Goal: Navigation & Orientation: Understand site structure

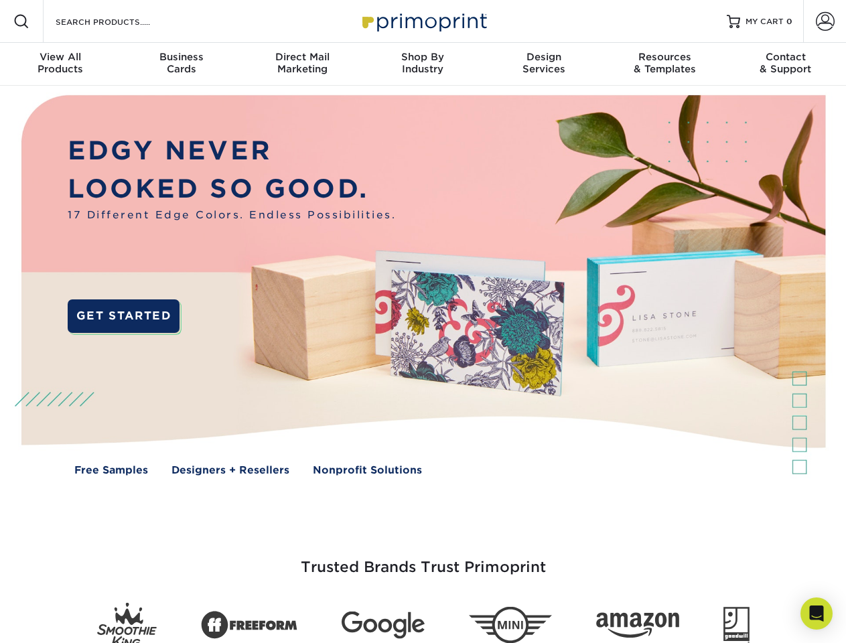
click at [423, 322] on img at bounding box center [423, 295] width 838 height 419
click at [21, 21] on span at bounding box center [21, 21] width 16 height 16
click at [825, 21] on span at bounding box center [825, 21] width 19 height 19
click at [60, 64] on div "View All Products" at bounding box center [60, 63] width 121 height 24
click at [181, 64] on div "Business Cards" at bounding box center [181, 63] width 121 height 24
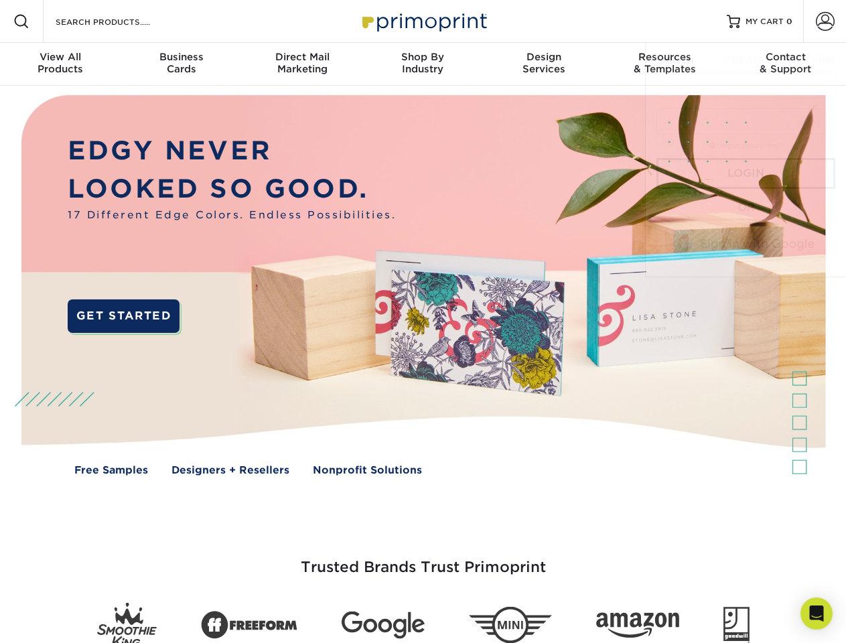
click at [302, 64] on div "Direct Mail Marketing" at bounding box center [302, 63] width 121 height 24
click at [423, 64] on div "Shop By Industry" at bounding box center [422, 63] width 121 height 24
click at [544, 64] on div "Design Services" at bounding box center [544, 63] width 121 height 24
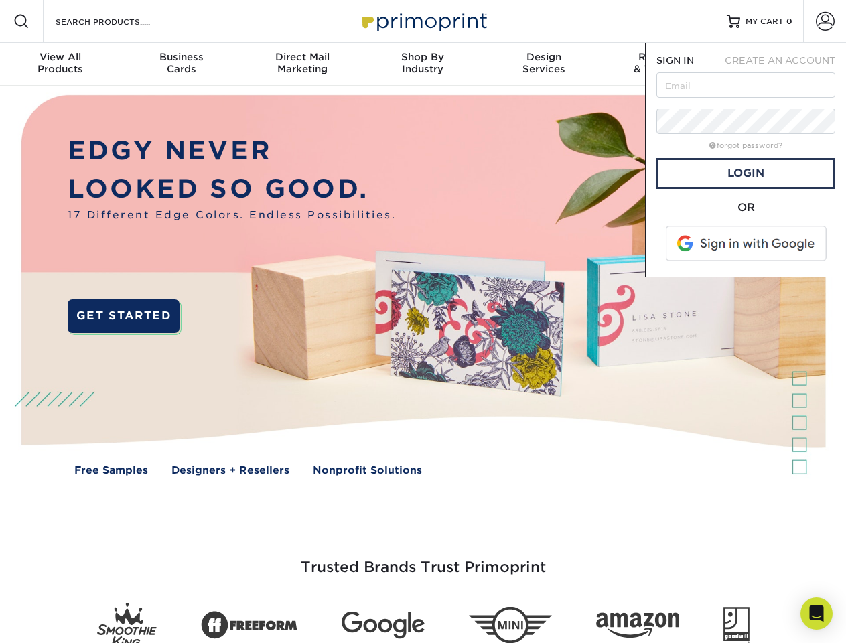
click at [665, 64] on span "SIGN IN" at bounding box center [676, 60] width 38 height 11
click at [786, 64] on span "CREATE AN ACCOUNT" at bounding box center [780, 60] width 111 height 11
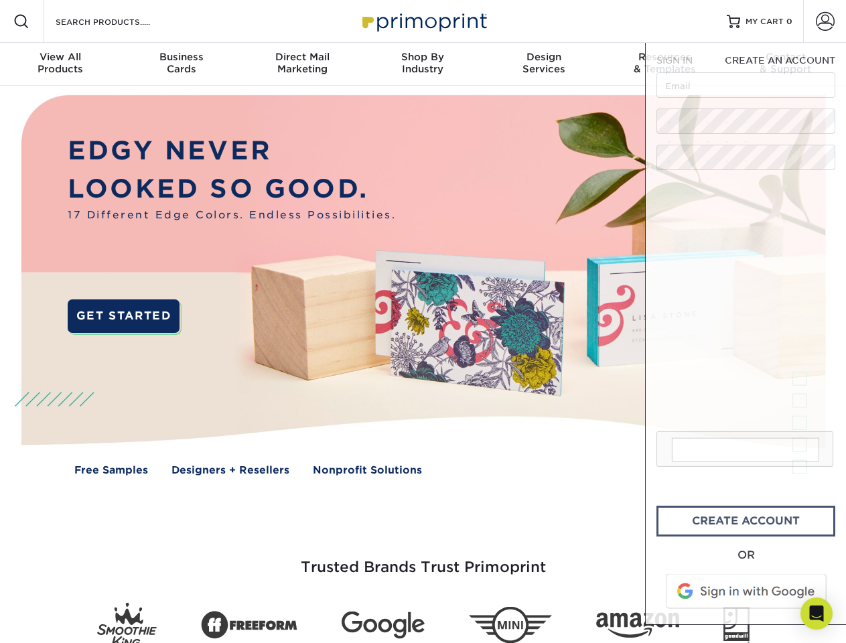
click at [735, 324] on iframe at bounding box center [746, 305] width 178 height 249
